Goal: Task Accomplishment & Management: Use online tool/utility

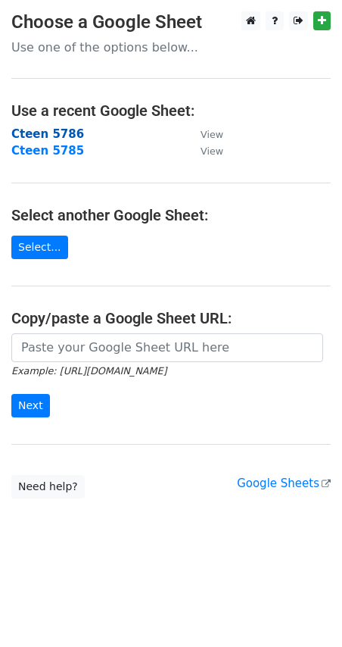
click at [56, 136] on strong "Cteen 5786" at bounding box center [47, 134] width 73 height 14
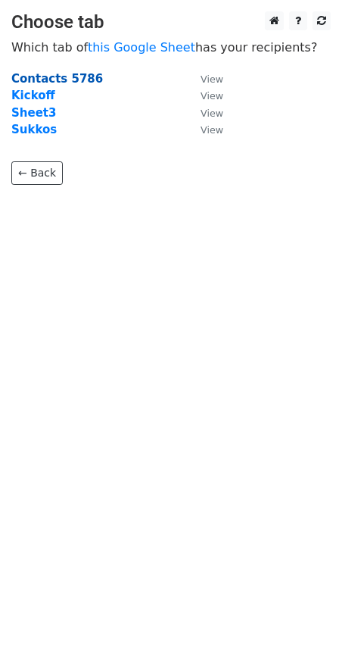
click at [78, 80] on strong "Contacts 5786" at bounding box center [57, 79] width 92 height 14
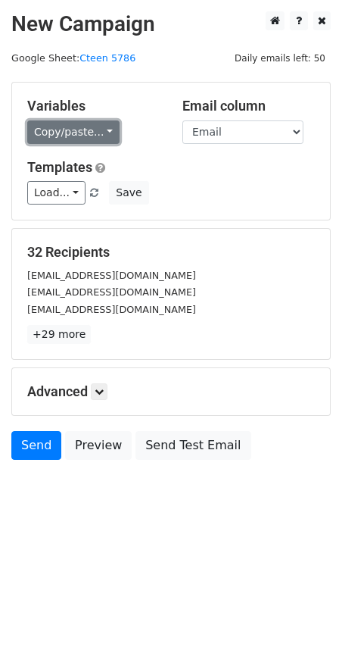
click at [75, 131] on link "Copy/paste..." at bounding box center [73, 131] width 92 height 23
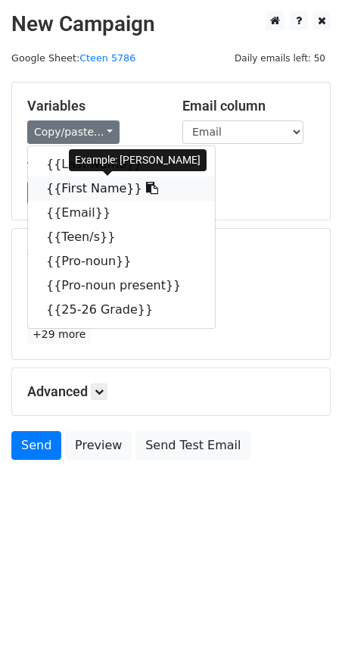
click at [92, 189] on link "{{First Name}}" at bounding box center [121, 188] width 187 height 24
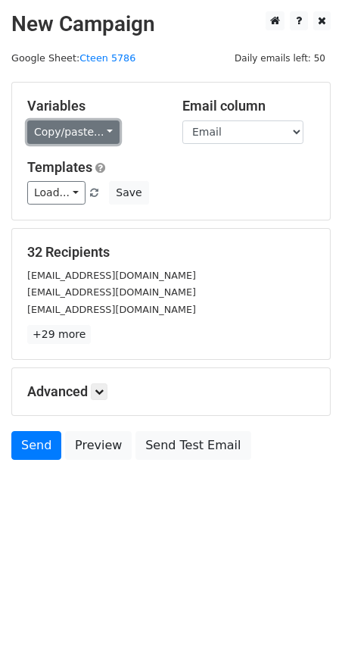
click at [91, 125] on link "Copy/paste..." at bounding box center [73, 131] width 92 height 23
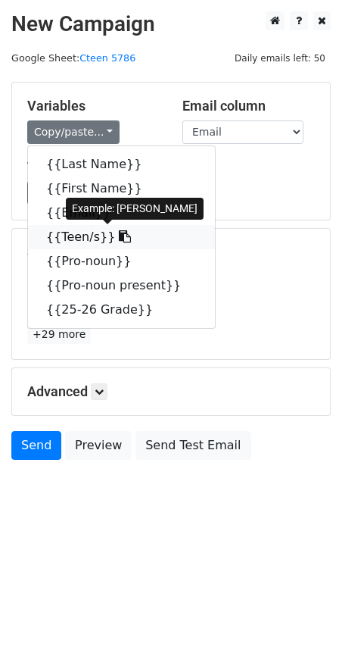
click at [86, 236] on link "{{Teen/s}}" at bounding box center [121, 237] width 187 height 24
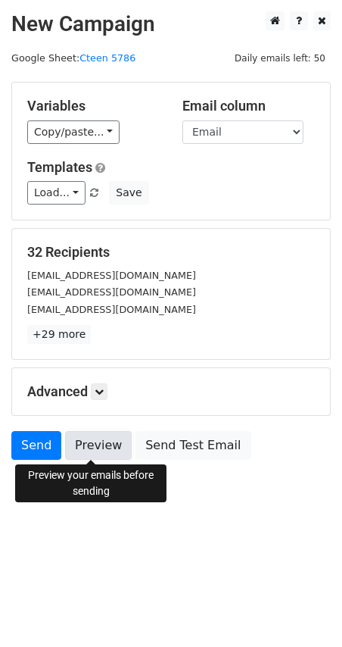
click at [101, 448] on link "Preview" at bounding box center [98, 445] width 67 height 29
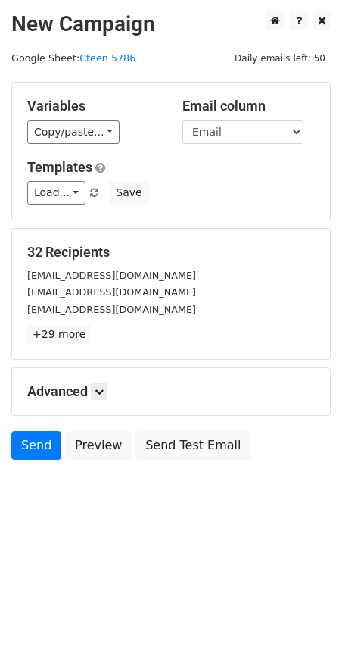
click at [101, 400] on h5 "Advanced" at bounding box center [171, 391] width 288 height 17
click at [100, 397] on link at bounding box center [99, 391] width 17 height 17
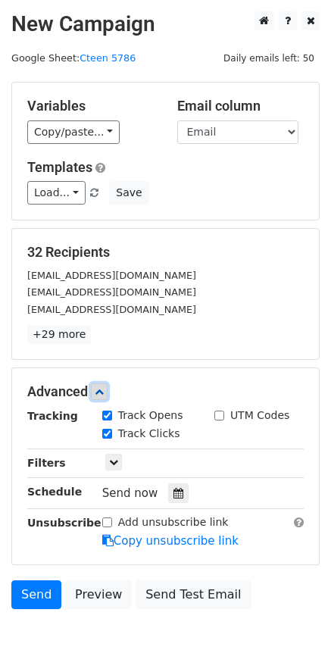
click at [100, 397] on link at bounding box center [99, 391] width 17 height 17
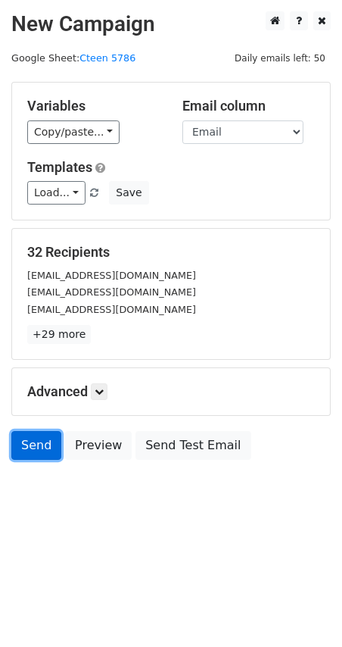
click at [35, 444] on link "Send" at bounding box center [36, 445] width 50 height 29
